Goal: Information Seeking & Learning: Understand process/instructions

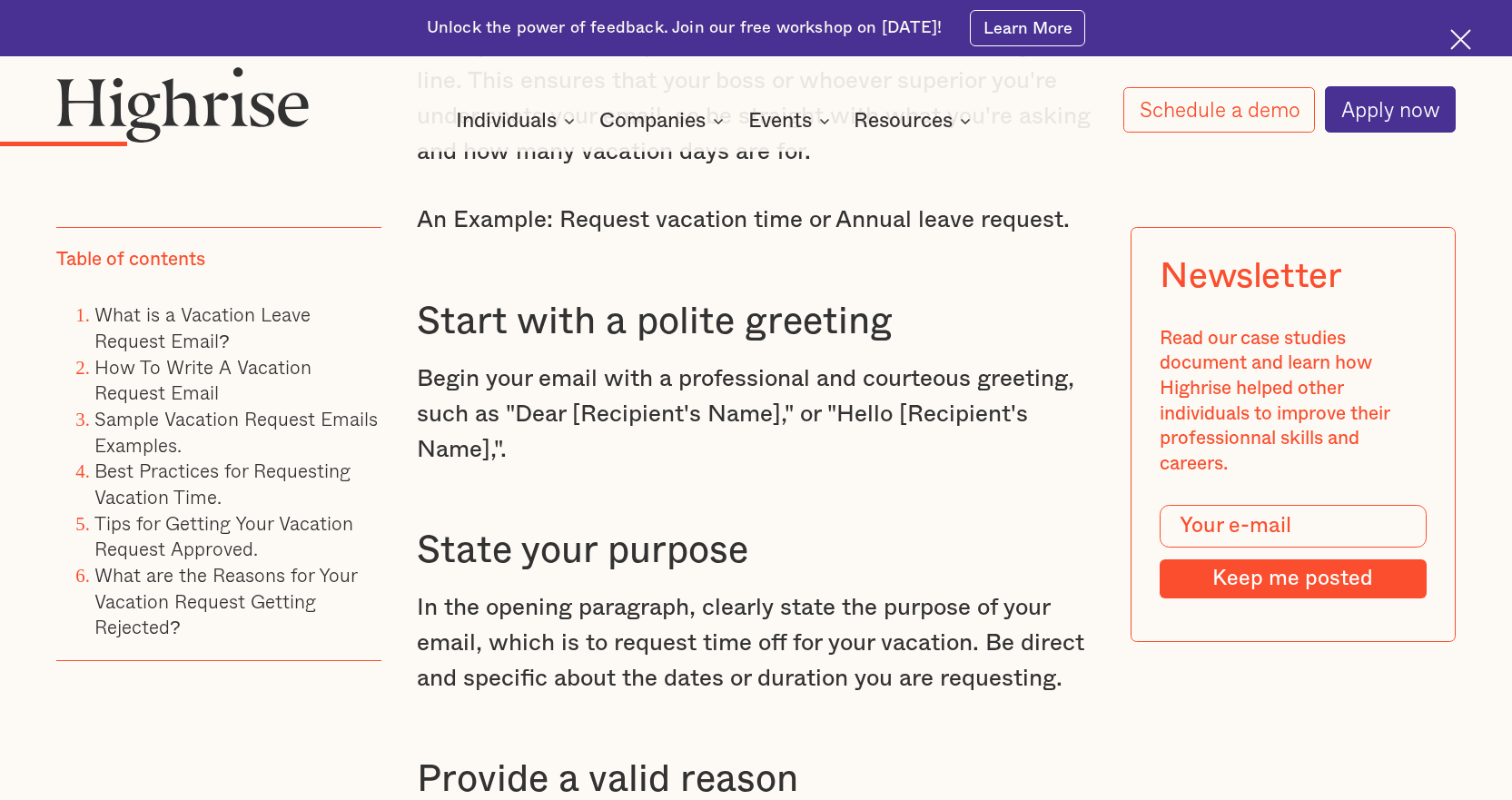
scroll to position [2814, 0]
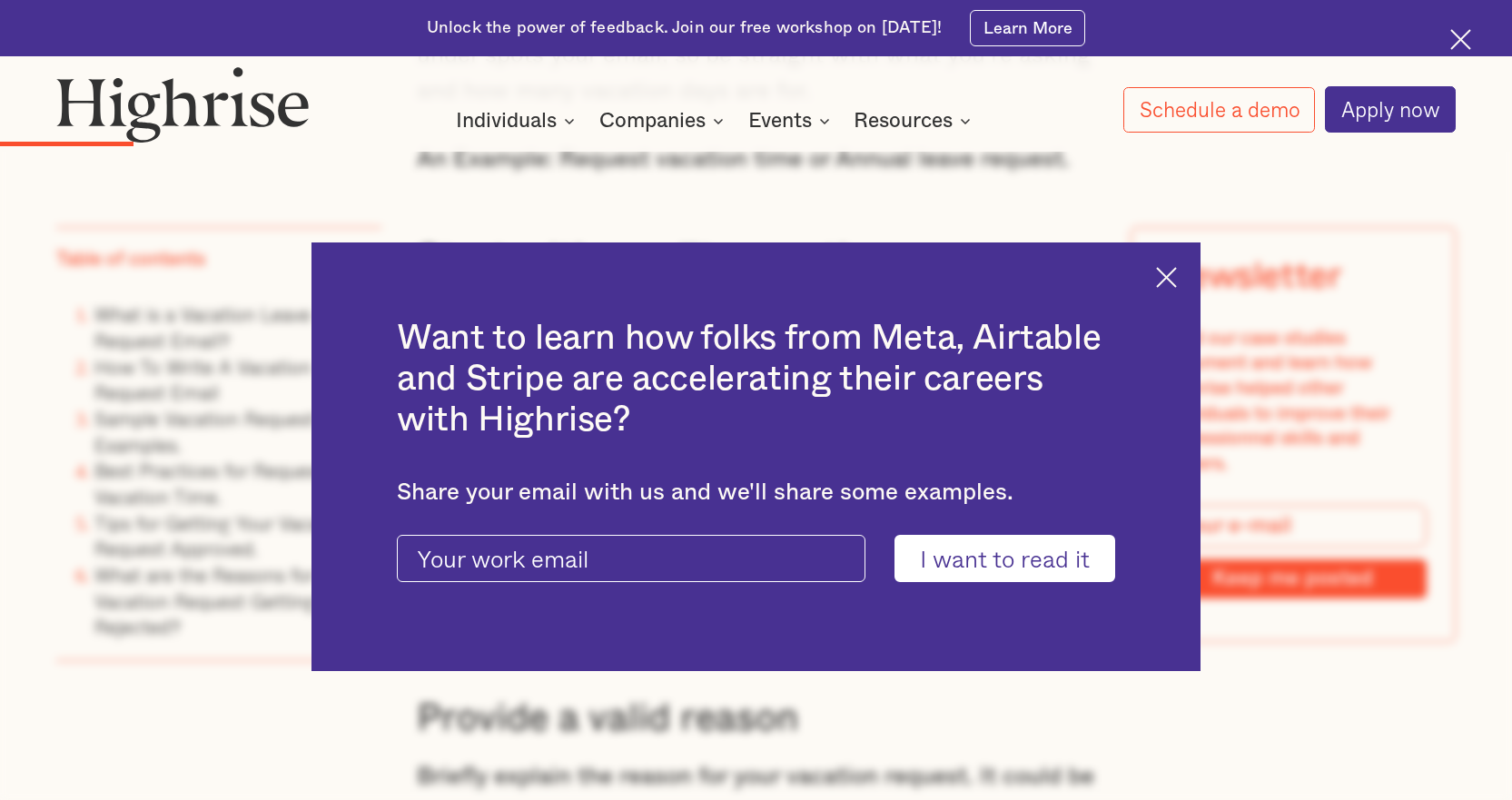
click at [1177, 269] on img at bounding box center [1166, 277] width 21 height 21
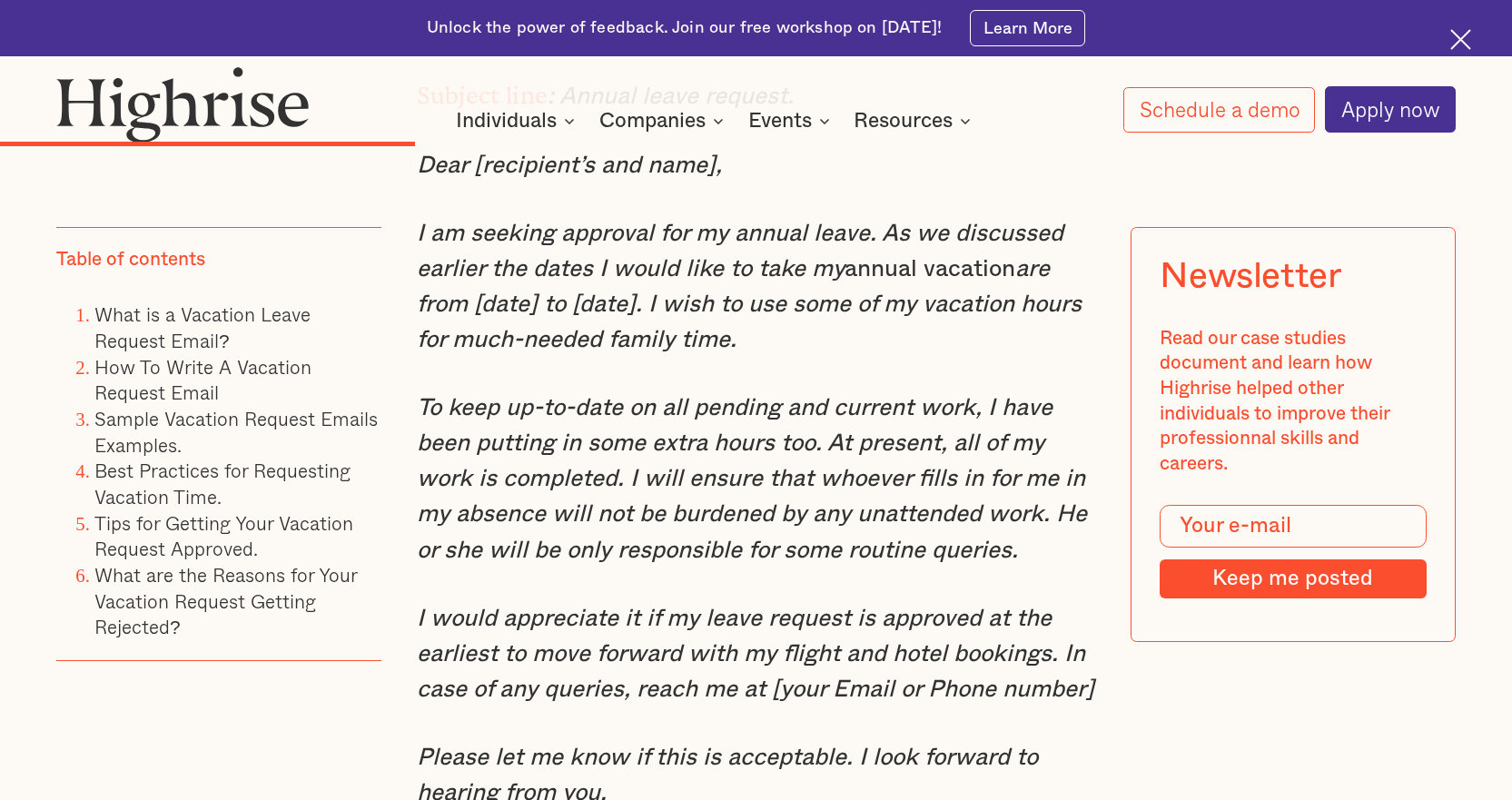
scroll to position [6083, 0]
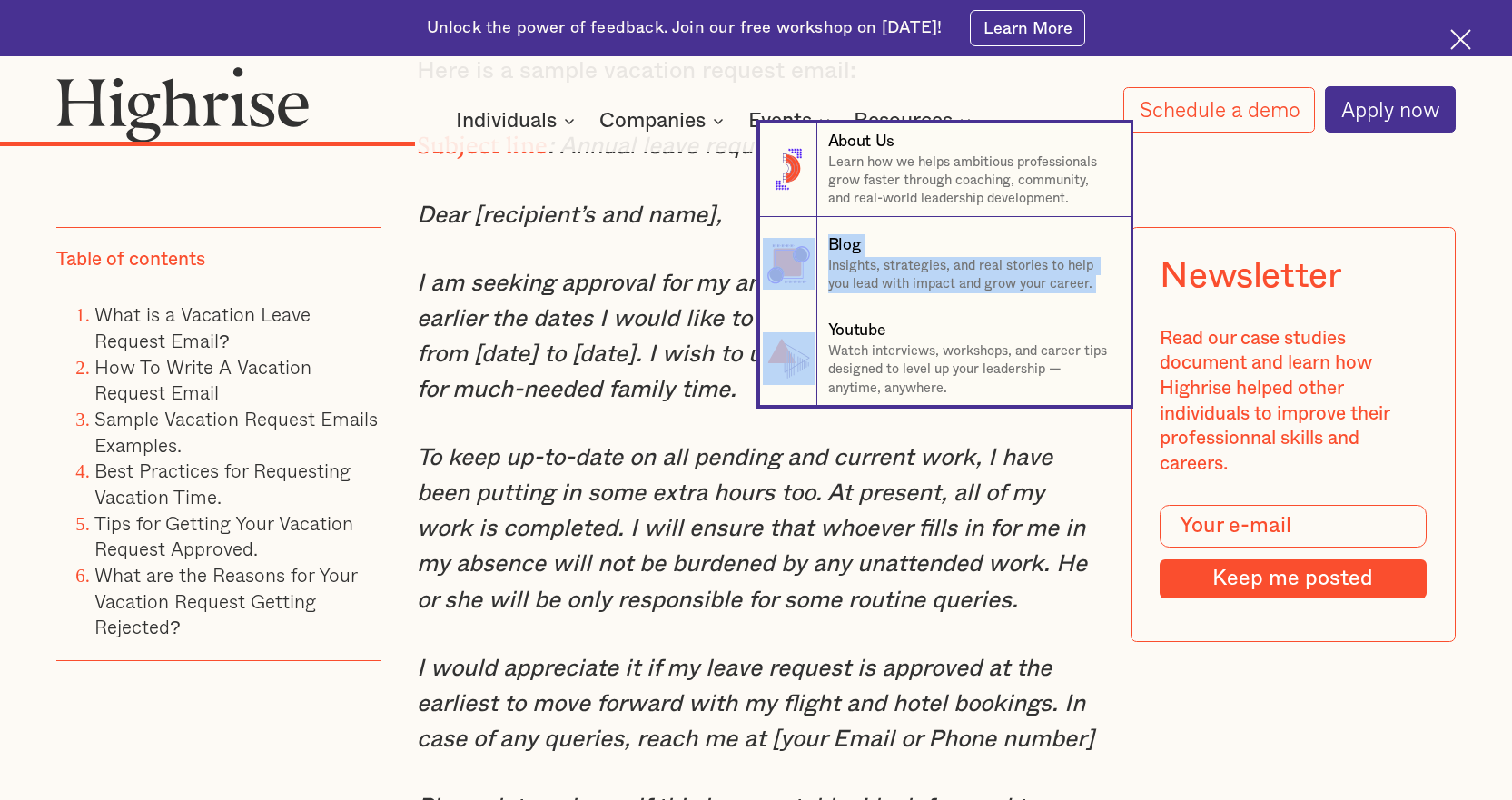
click at [540, 314] on nav "8 About Us Learn how we helps ambitious professionals grow faster through coach…" at bounding box center [756, 264] width 1512 height 283
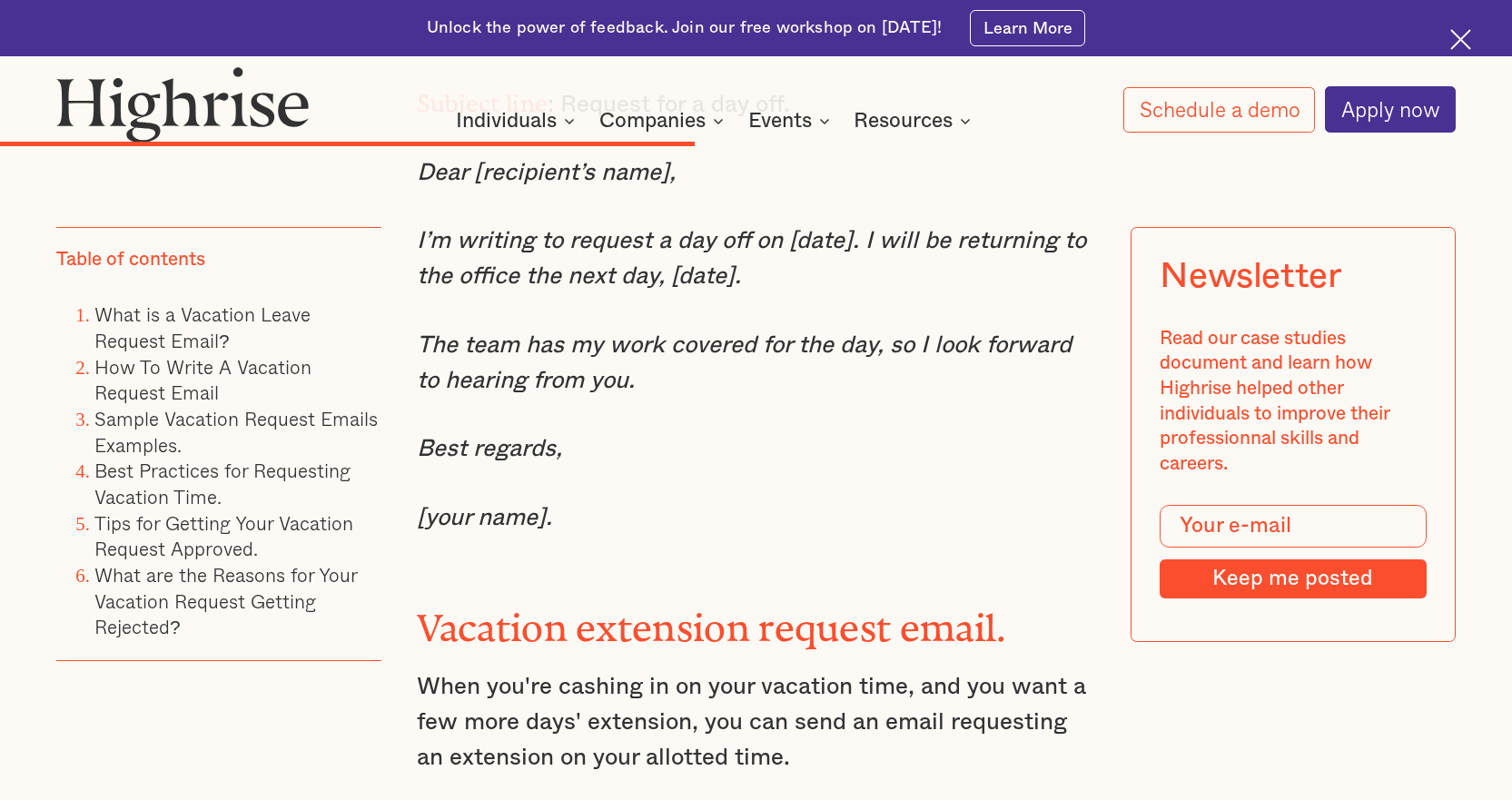
scroll to position [9261, 0]
click at [720, 367] on div "One-day vacation request email. One day off is still time off from your daily o…" at bounding box center [756, 486] width 679 height 1889
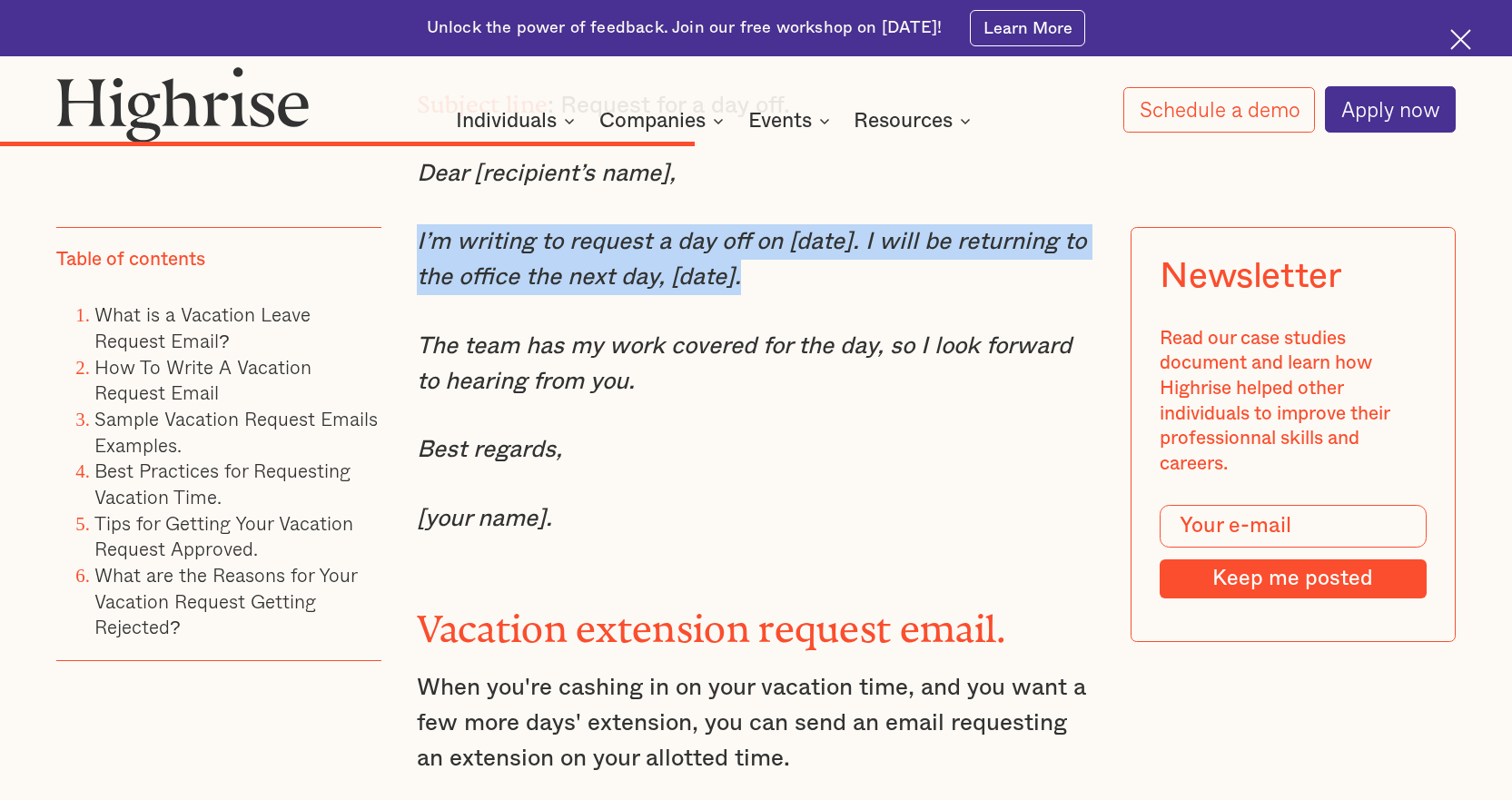
drag, startPoint x: 751, startPoint y: 345, endPoint x: 411, endPoint y: 282, distance: 345.8
click at [411, 282] on div "In [DATE] fast-paced and demanding work environment, it's more important than e…" at bounding box center [755, 605] width 1398 height 16572
copy em "I’m writing to request a day off on [date]. I will be returning to the office t…"
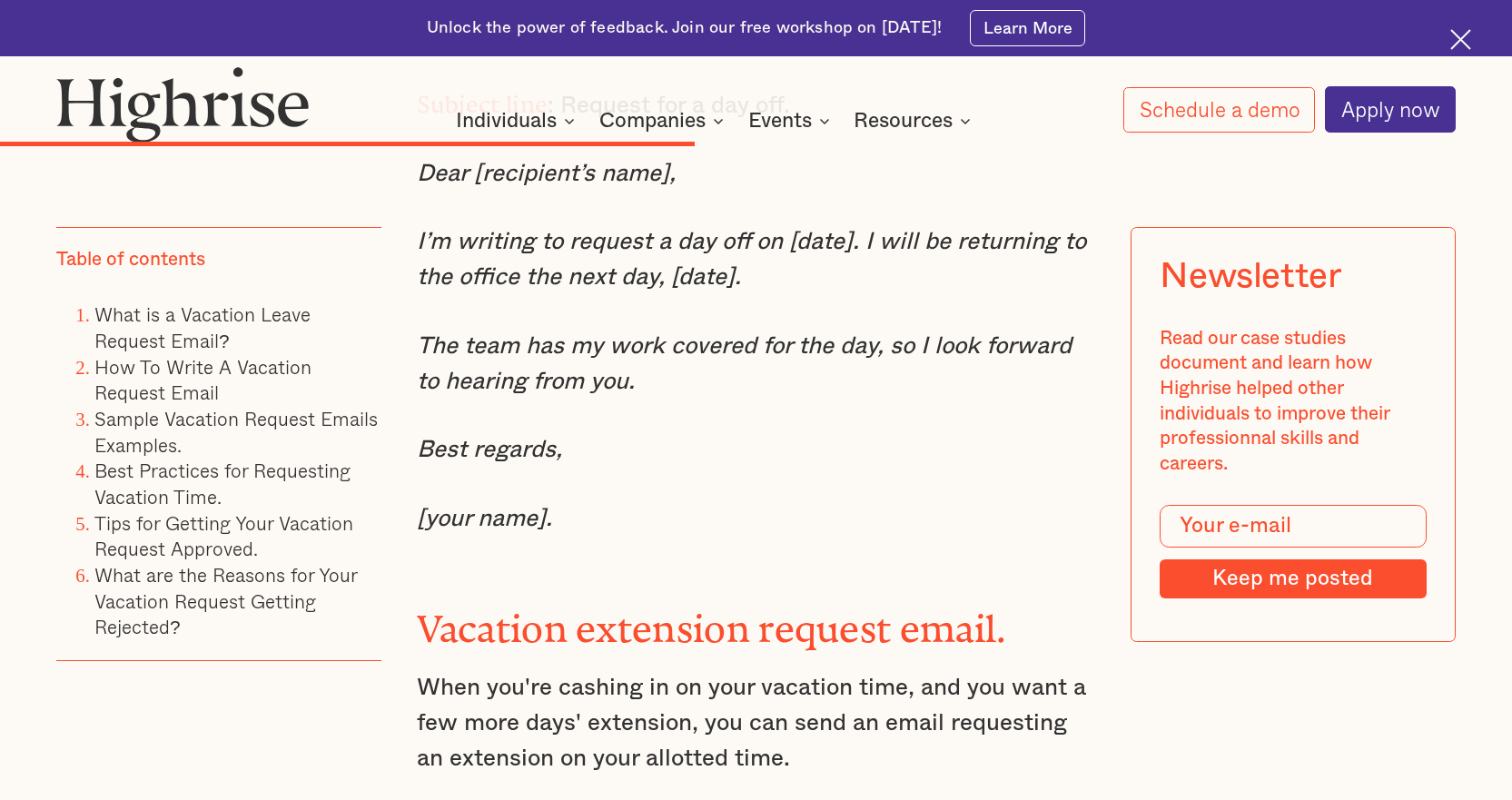
click at [712, 400] on p "The team has my work covered for the day, so I look forward to hearing from you." at bounding box center [756, 364] width 679 height 71
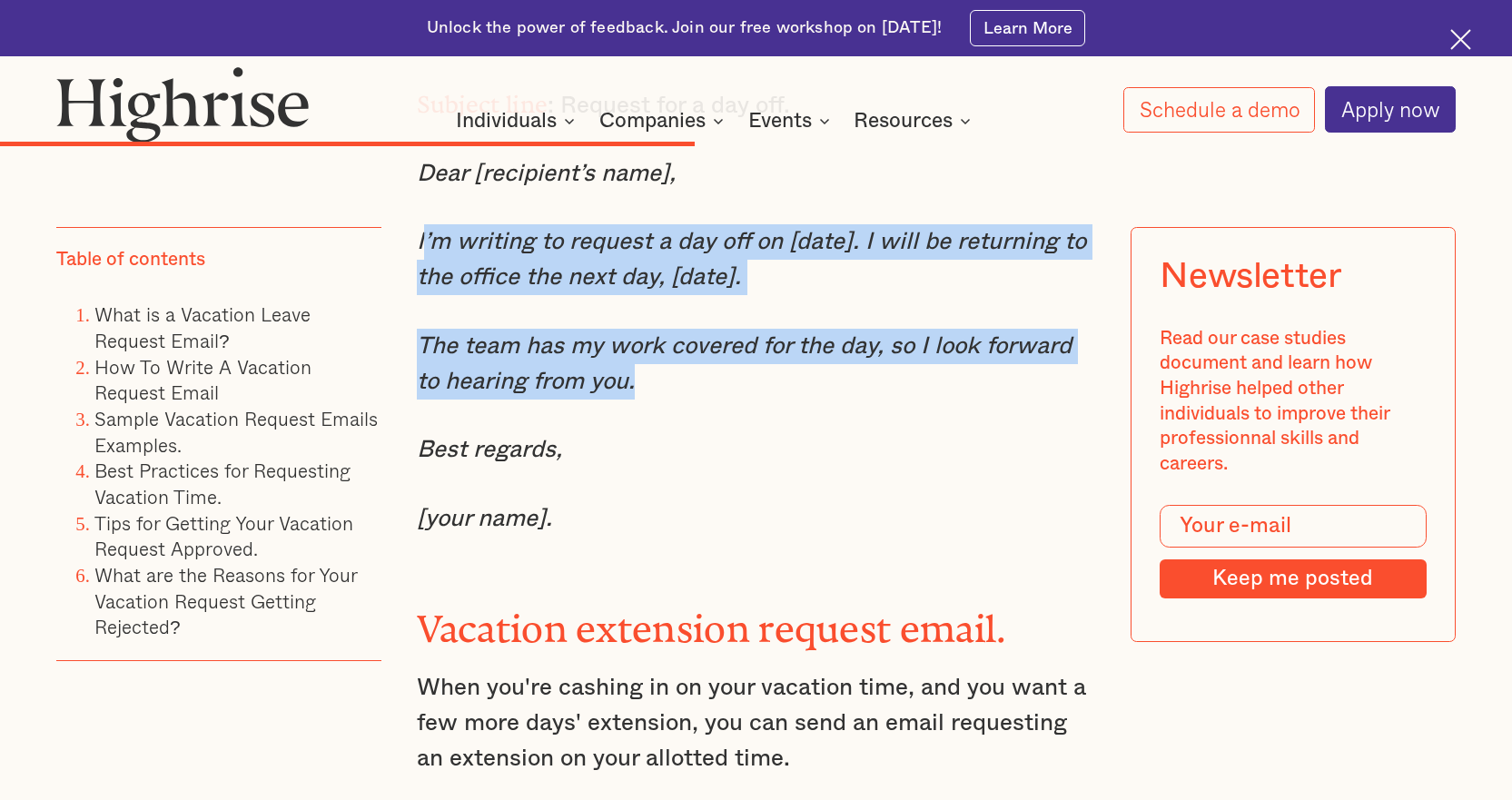
drag, startPoint x: 644, startPoint y: 444, endPoint x: 418, endPoint y: 305, distance: 265.3
click at [418, 305] on div "One-day vacation request email. One day off is still time off from your daily o…" at bounding box center [756, 486] width 679 height 1889
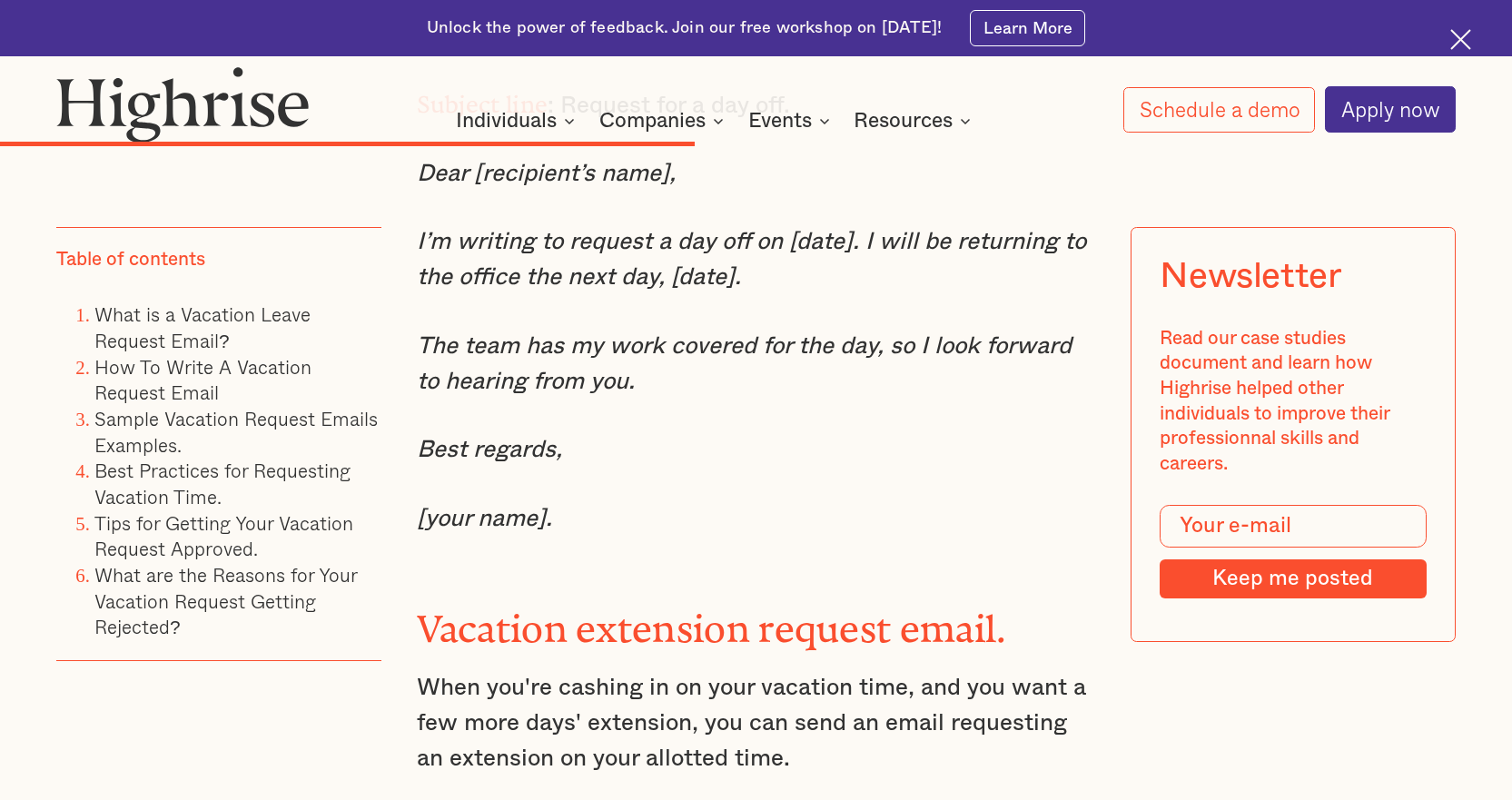
click at [880, 542] on div "One-day vacation request email. One day off is still time off from your daily o…" at bounding box center [756, 486] width 679 height 1889
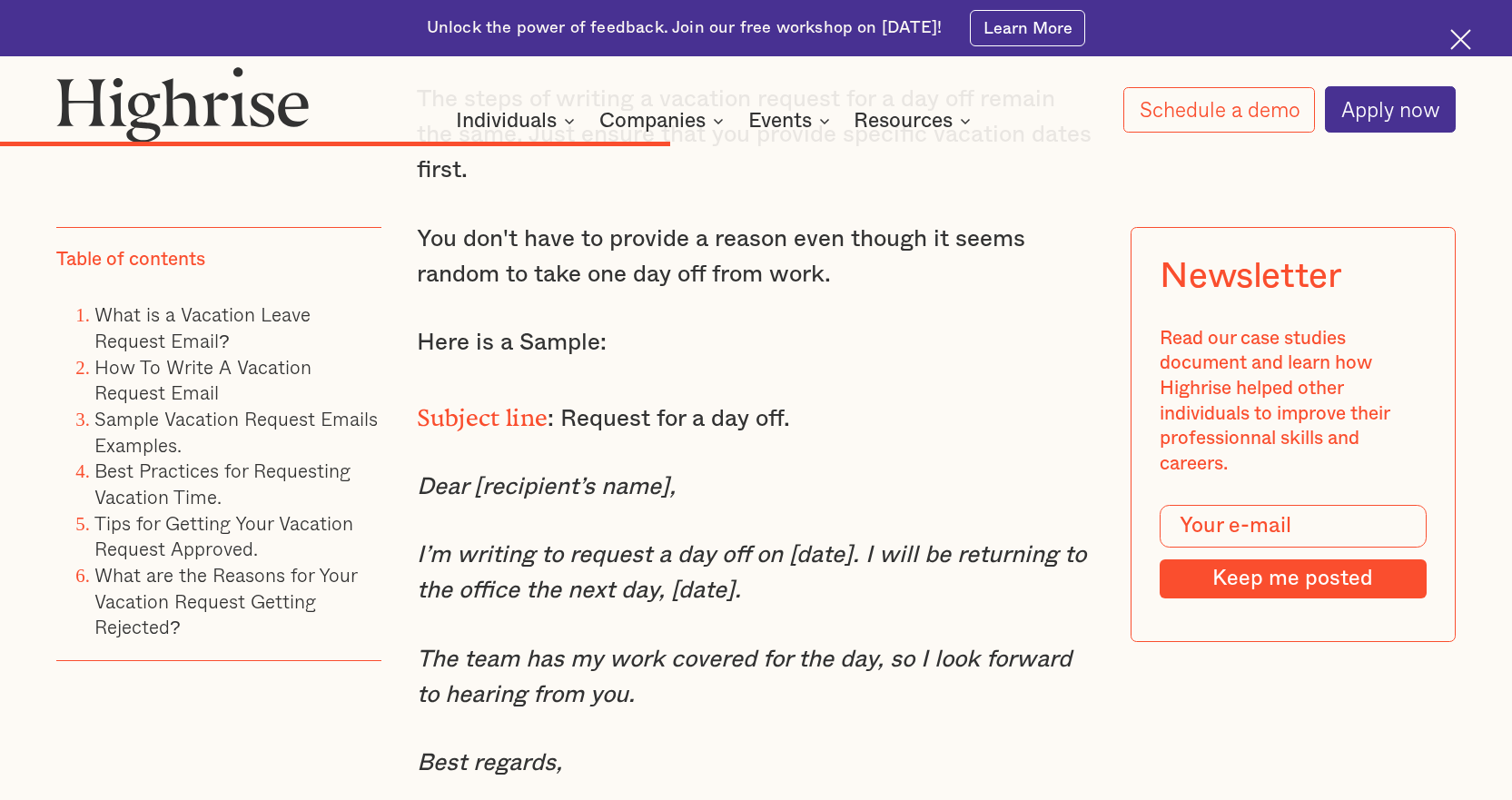
scroll to position [8989, 0]
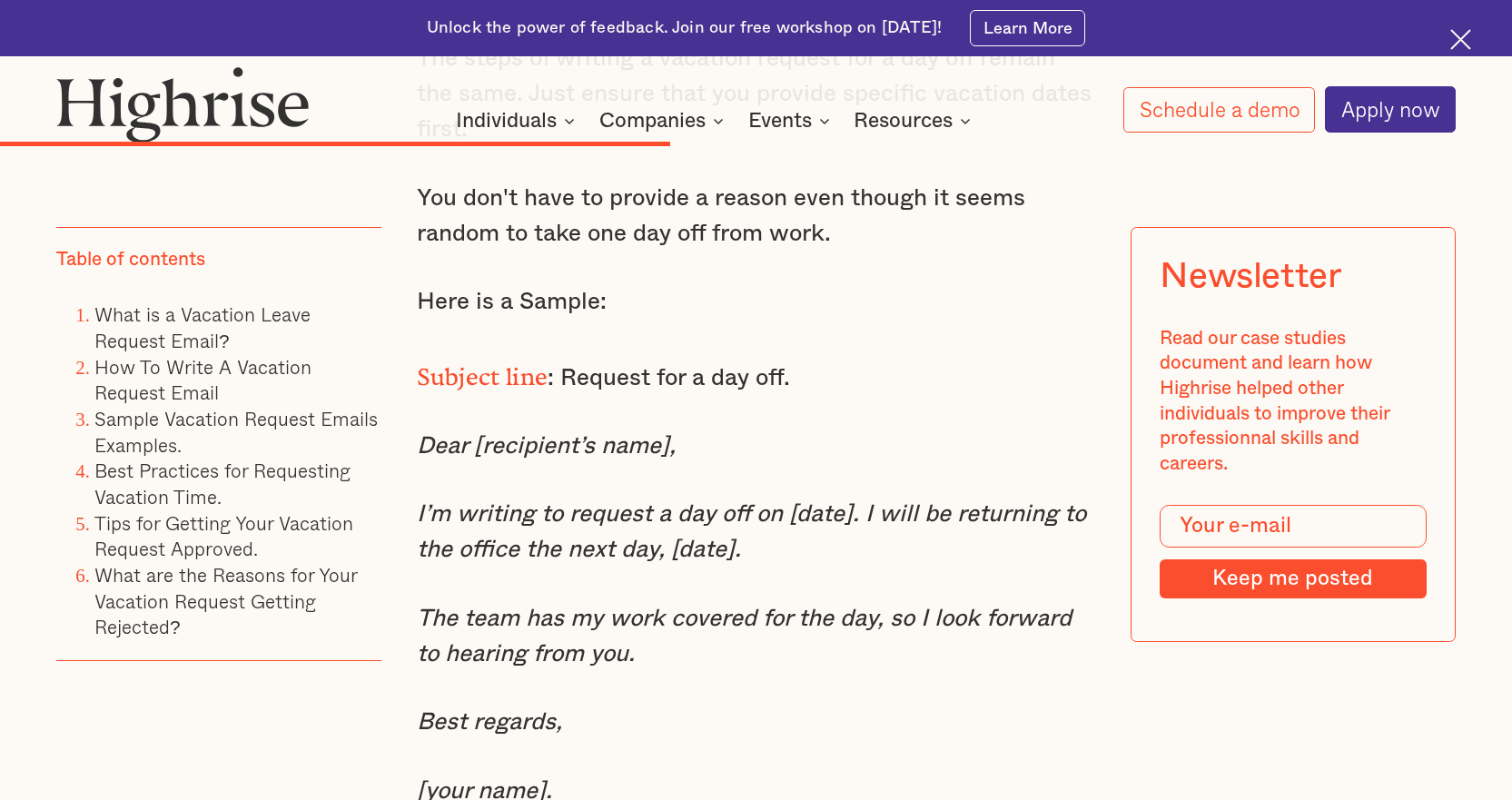
click at [520, 561] on em "I’m writing to request a day off on [date]. I will be returning to the office t…" at bounding box center [751, 532] width 669 height 59
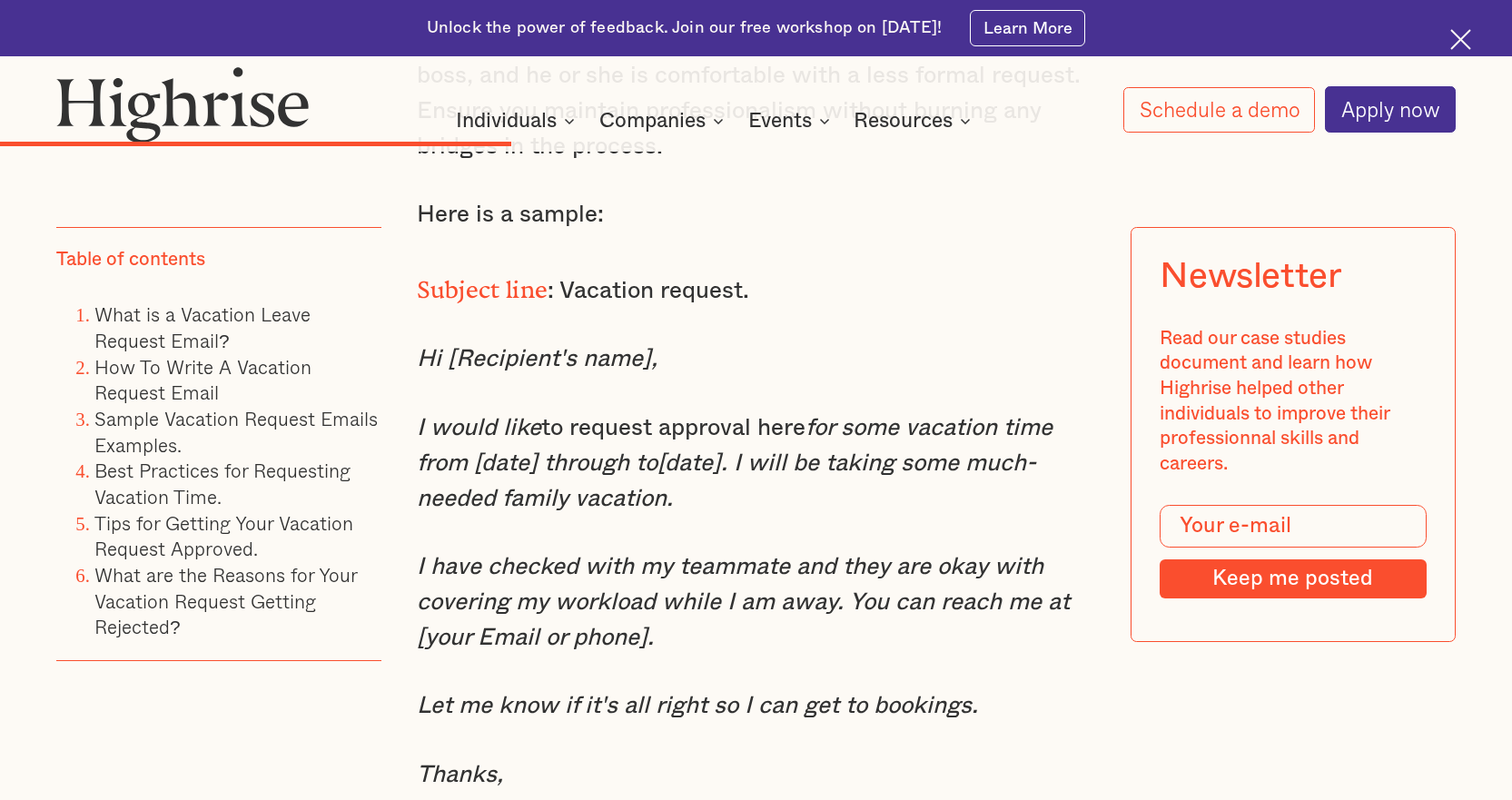
scroll to position [7173, 0]
